Goal: Find contact information: Find contact information

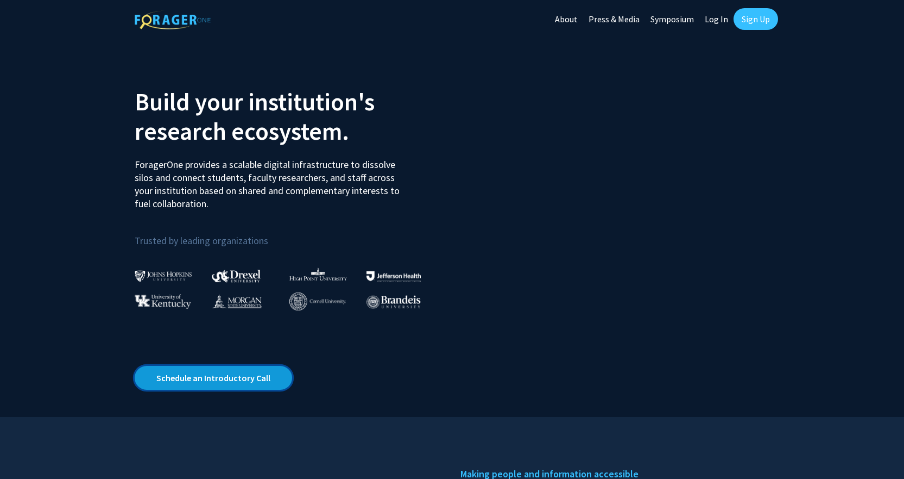
click at [232, 371] on link "Schedule an Introductory Call" at bounding box center [214, 378] width 158 height 24
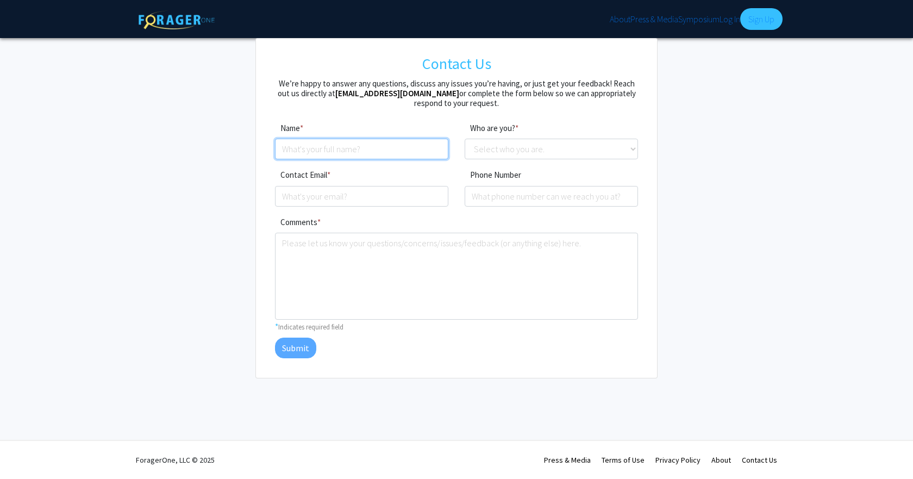
click at [318, 152] on input at bounding box center [361, 149] width 173 height 21
type input "Kelley Merriam-Castro"
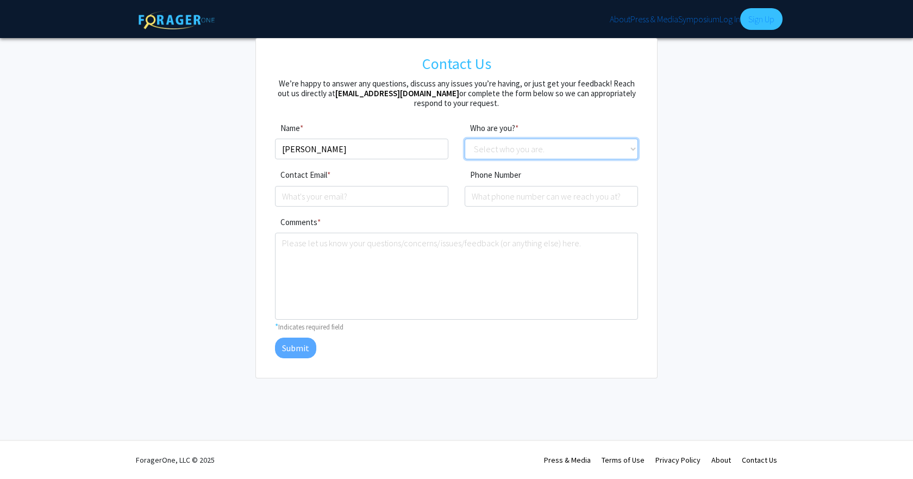
click at [497, 152] on select "Select who you are. Student Faculty Administrator Other" at bounding box center [550, 149] width 173 height 21
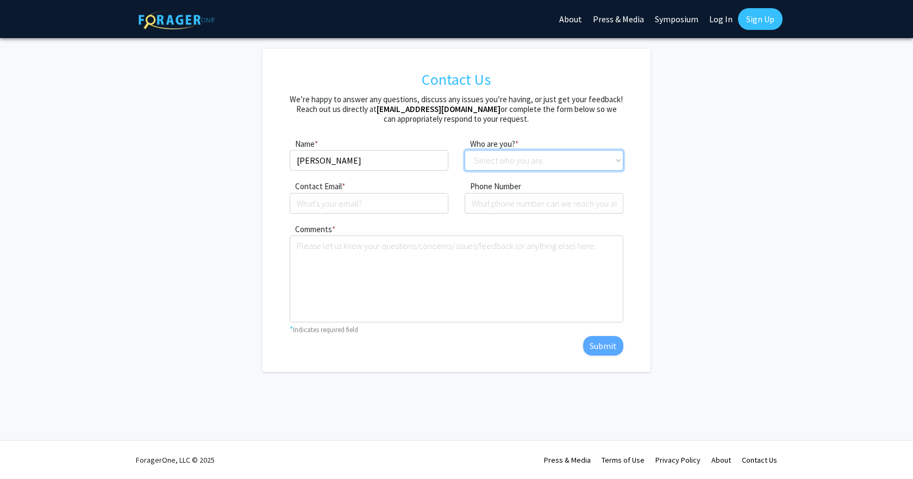
select select "administrator"
click at [464, 150] on select "Select who you are. Student Faculty Administrator Other" at bounding box center [543, 160] width 159 height 21
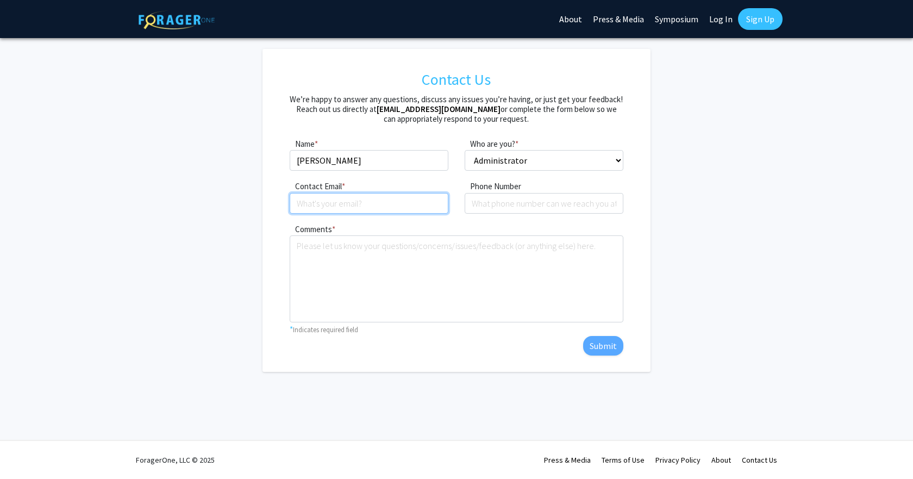
click at [419, 203] on input "Contact Email" at bounding box center [369, 203] width 159 height 21
type input "kmerriam@arizona.edu"
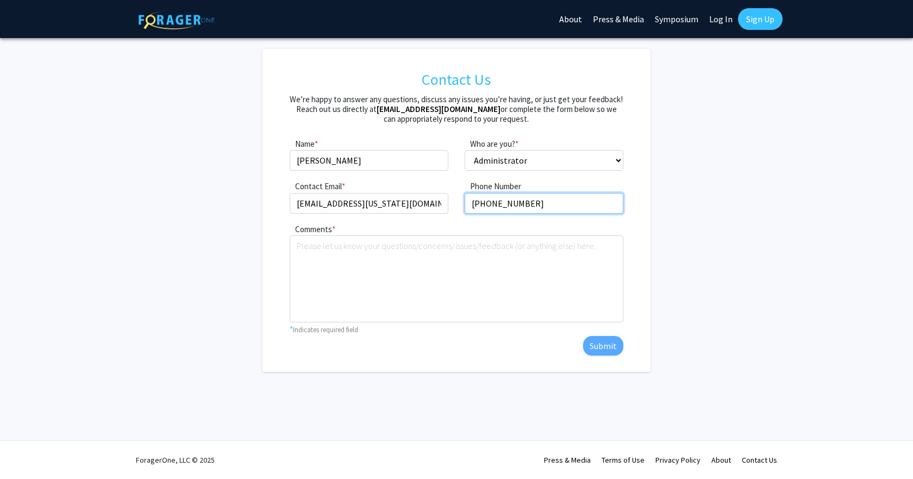
type input "520-621-9331"
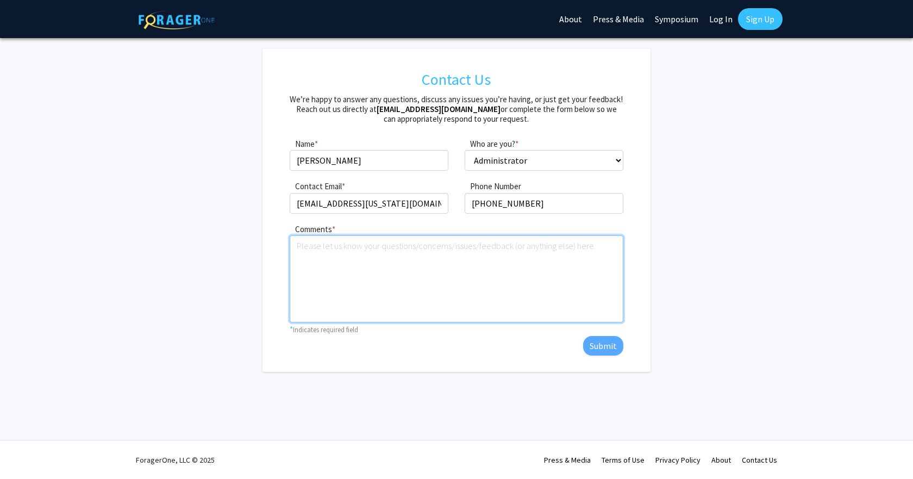
click at [401, 250] on textarea "Comments" at bounding box center [456, 278] width 333 height 87
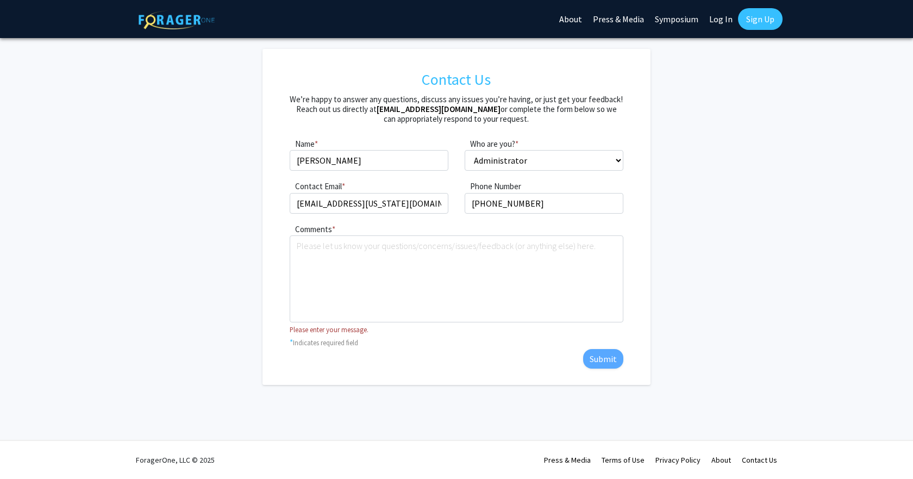
drag, startPoint x: 385, startPoint y: 108, endPoint x: 474, endPoint y: 114, distance: 89.3
click at [474, 114] on h5 "We’re happy to answer any questions, discuss any issues you’re having, or just …" at bounding box center [456, 109] width 333 height 29
drag, startPoint x: 477, startPoint y: 108, endPoint x: 387, endPoint y: 108, distance: 90.2
click at [387, 108] on h5 "We’re happy to answer any questions, discuss any issues you’re having, or just …" at bounding box center [456, 109] width 333 height 29
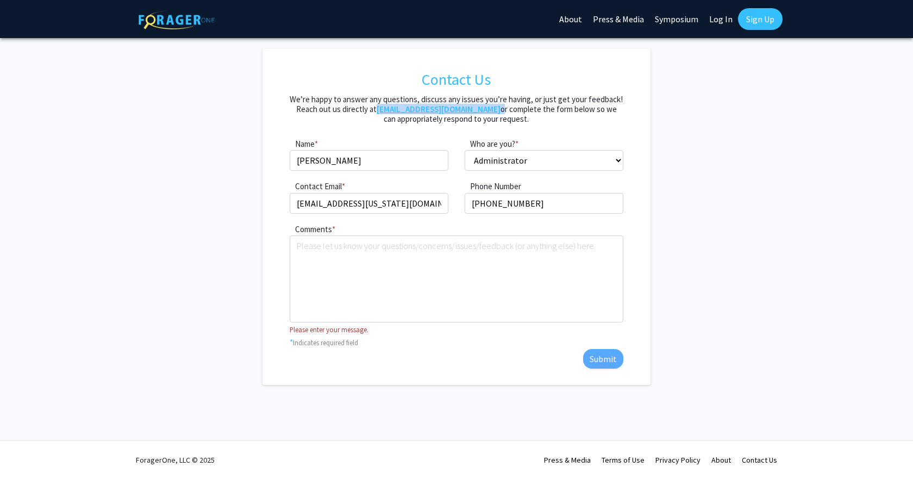
copy h5 "support@foragerone.com"
